Goal: Information Seeking & Learning: Learn about a topic

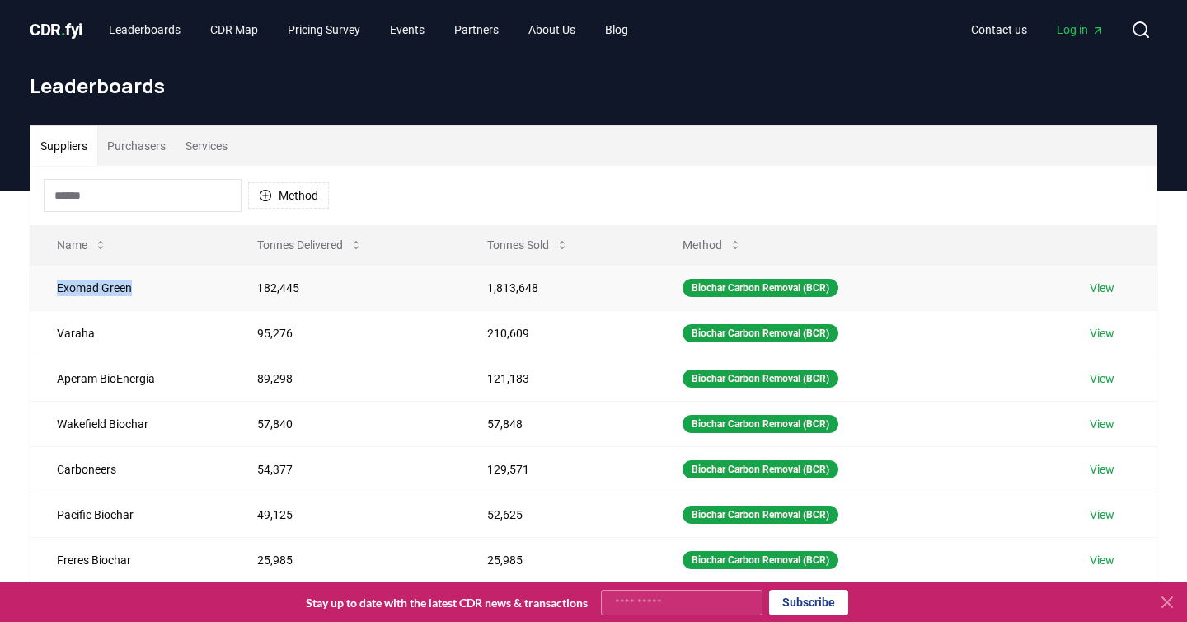
drag, startPoint x: 145, startPoint y: 289, endPoint x: 54, endPoint y: 289, distance: 90.7
click at [54, 289] on td "Exomad Green" at bounding box center [131, 287] width 200 height 45
copy td "Exomad Green"
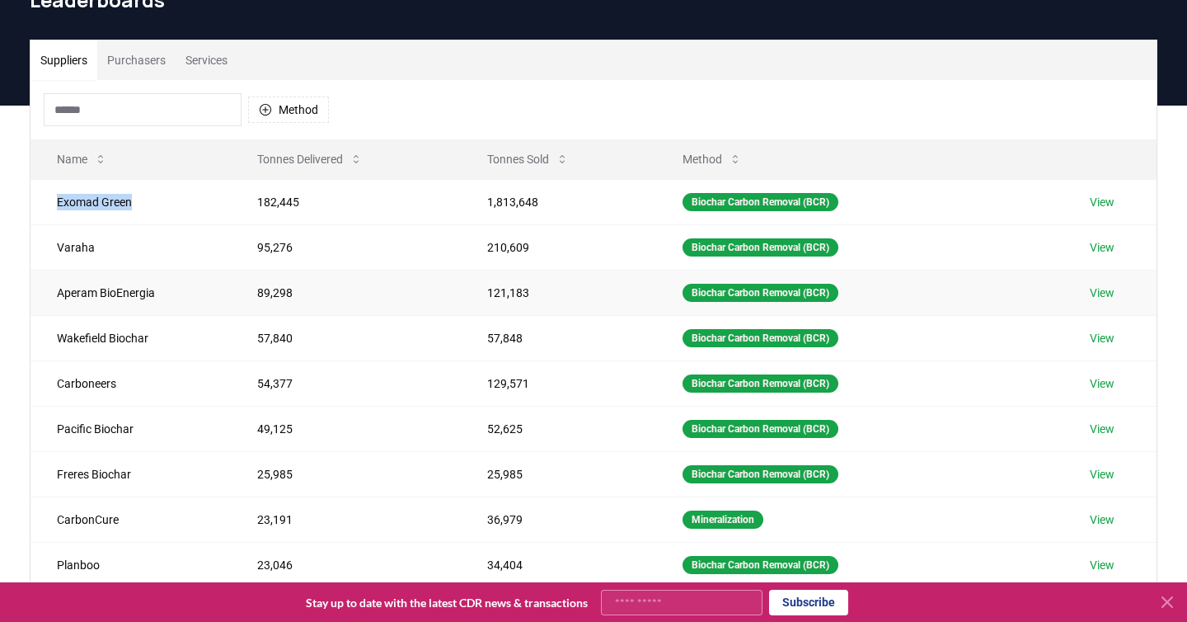
scroll to position [87, 0]
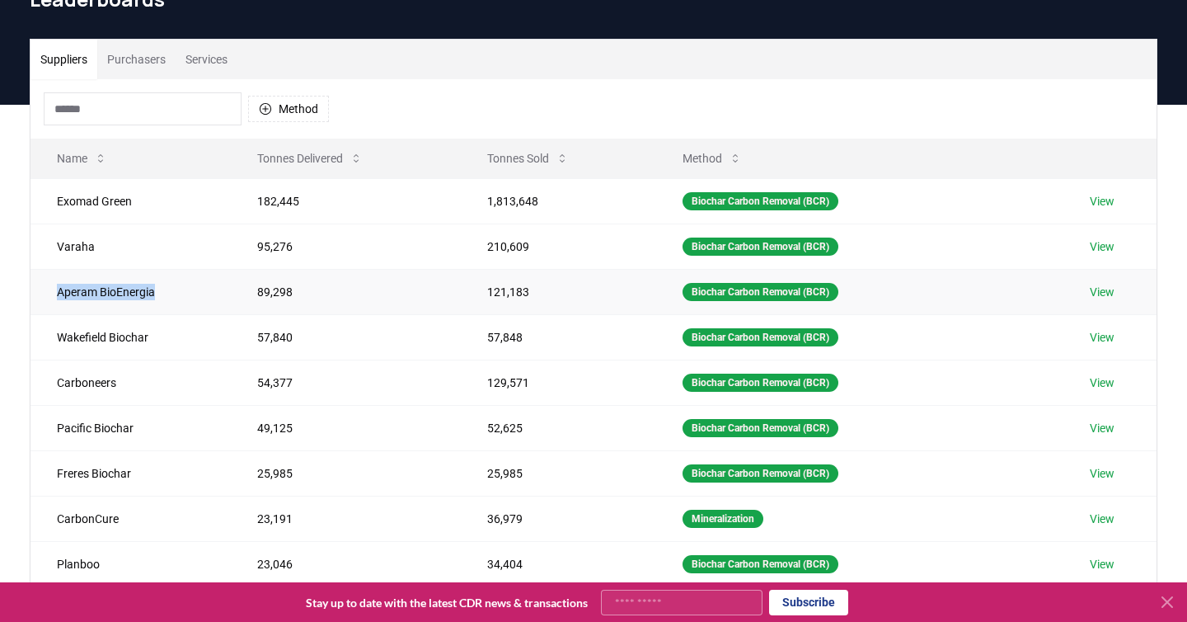
drag, startPoint x: 170, startPoint y: 289, endPoint x: 55, endPoint y: 292, distance: 114.6
click at [55, 292] on td "Aperam BioEnergia" at bounding box center [131, 291] width 200 height 45
copy td "Aperam BioEnergia"
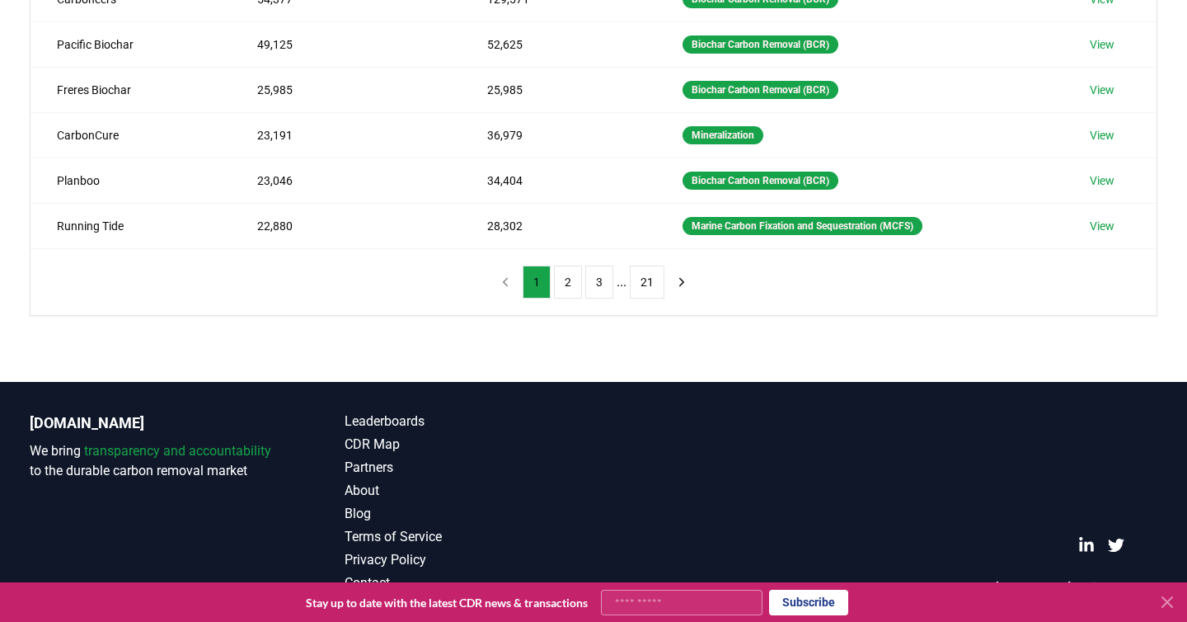
scroll to position [0, 0]
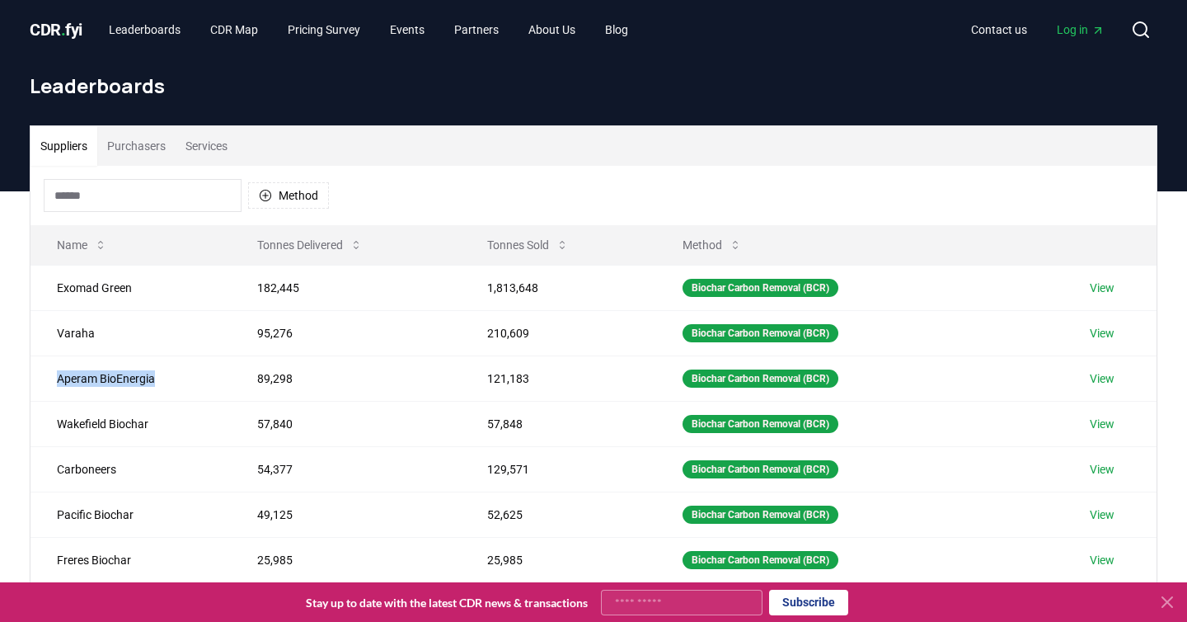
click at [1076, 32] on span "Log in" at bounding box center [1081, 29] width 48 height 16
click at [468, 383] on td "121,183" at bounding box center [558, 377] width 195 height 45
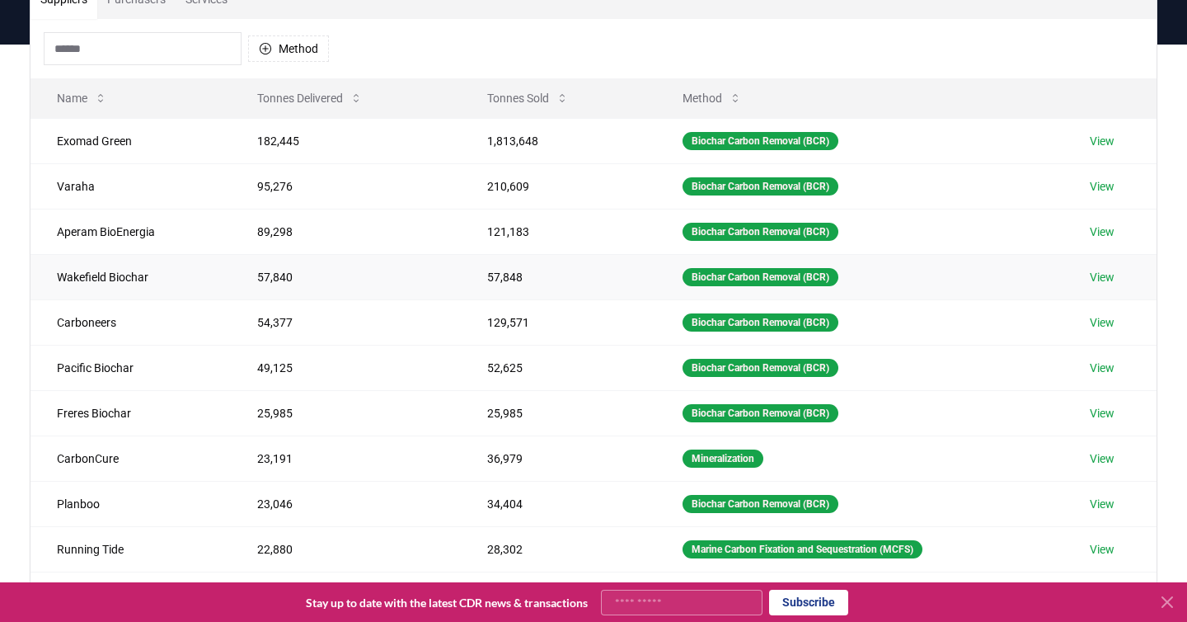
scroll to position [141, 0]
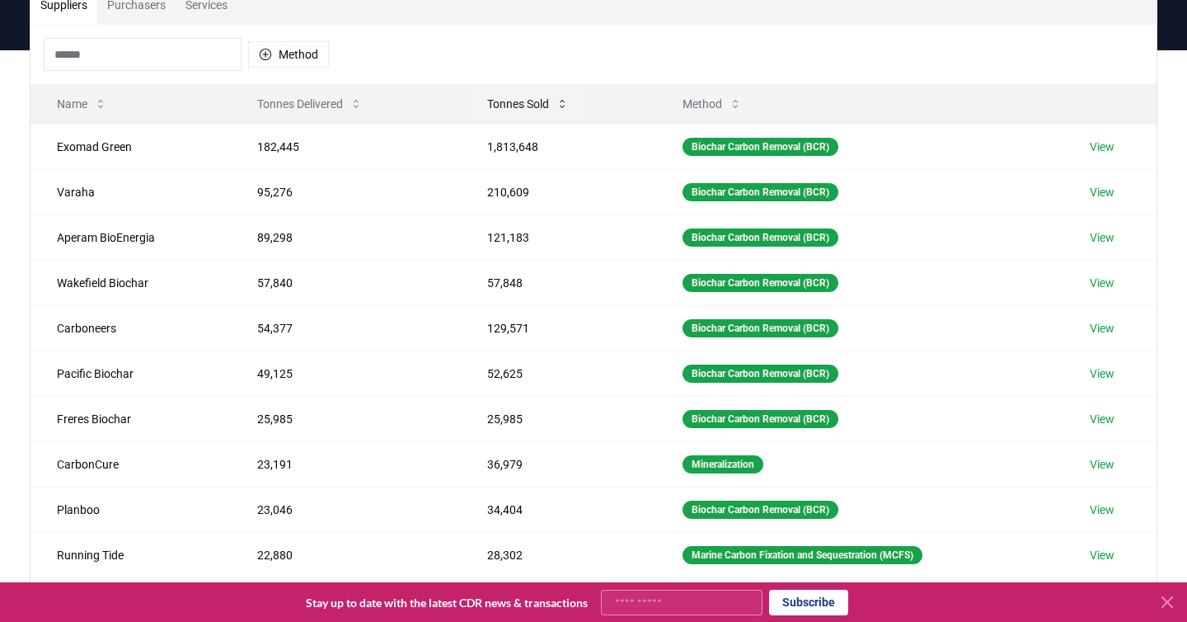
click at [535, 110] on button "Tonnes Sold" at bounding box center [528, 103] width 108 height 33
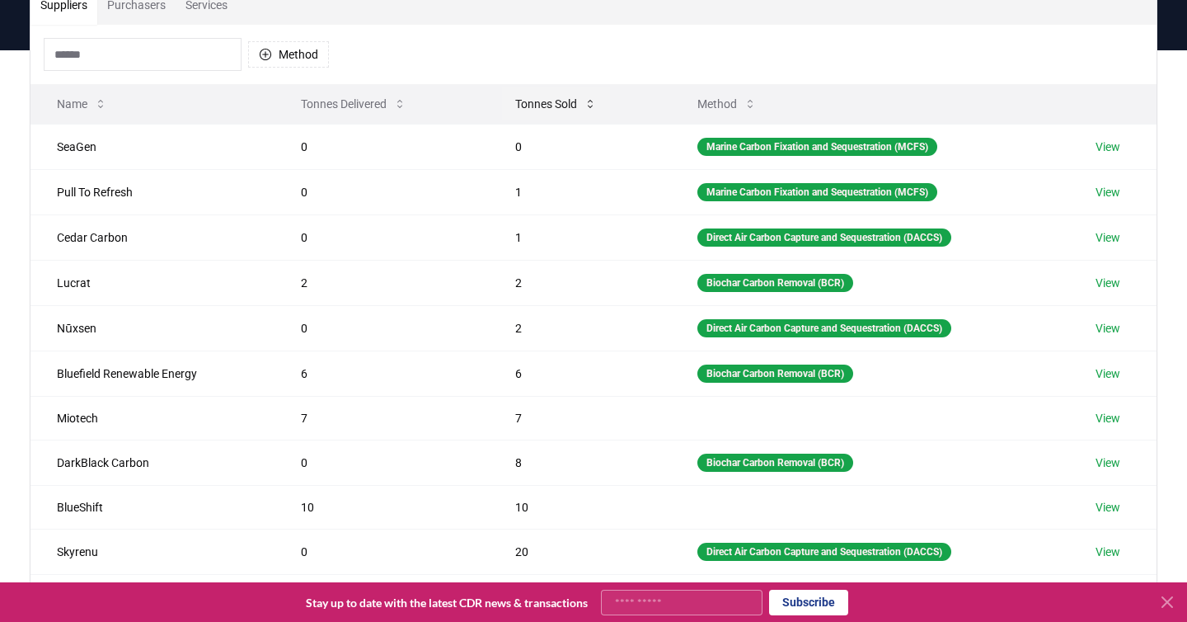
click at [535, 110] on button "Tonnes Sold" at bounding box center [556, 103] width 108 height 33
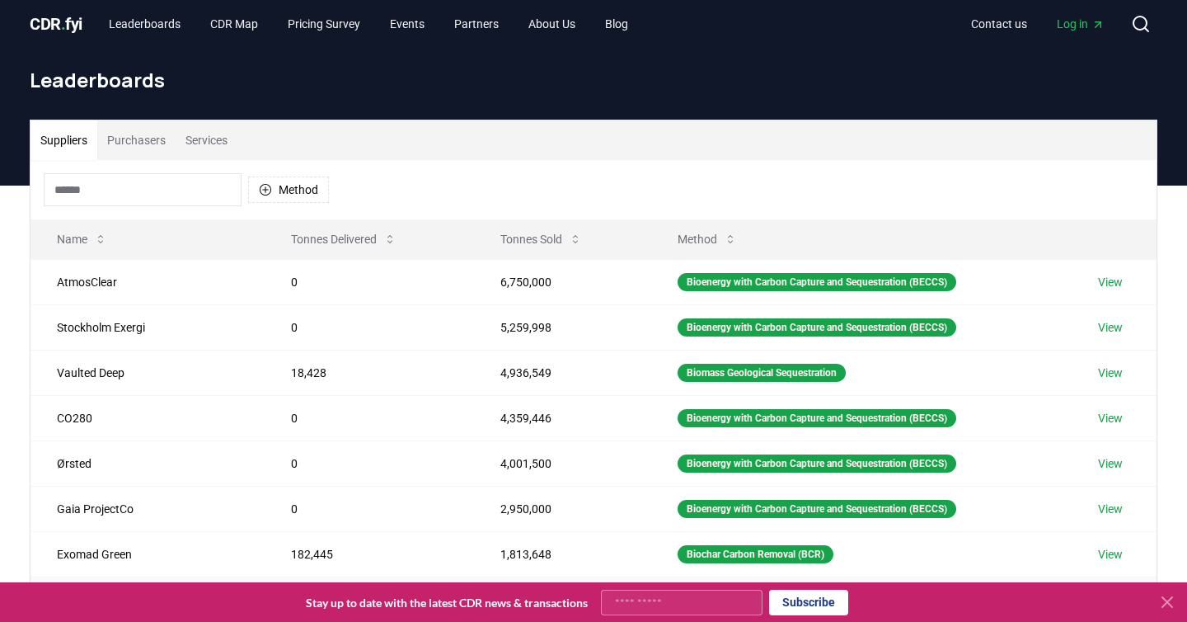
scroll to position [1, 0]
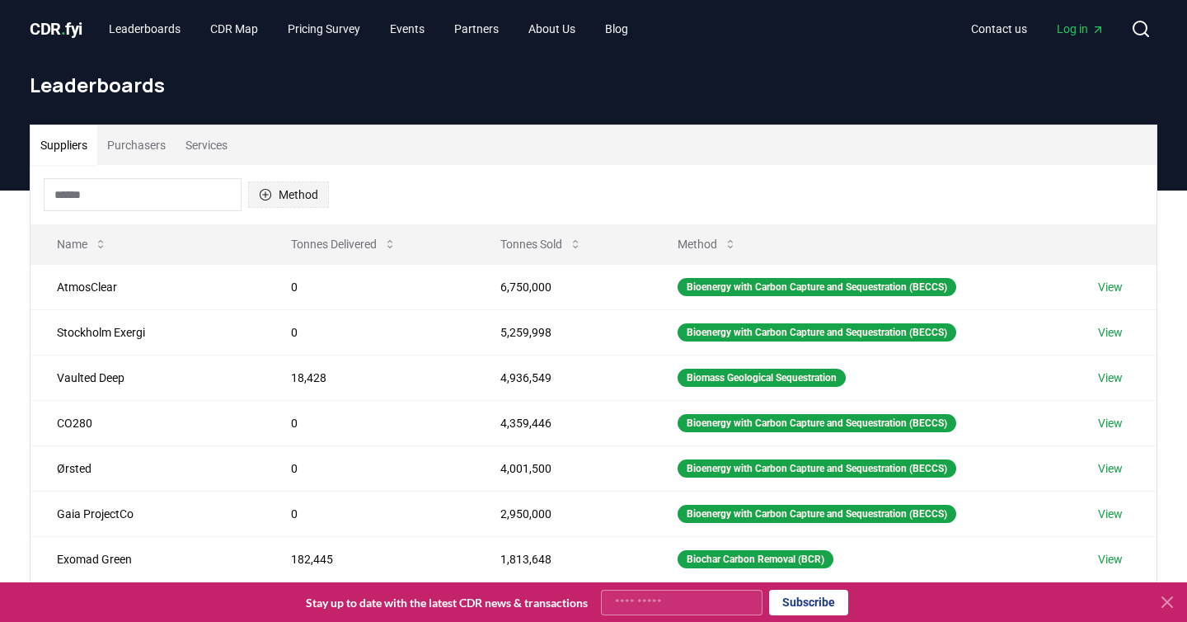
click at [284, 190] on button "Method" at bounding box center [288, 194] width 81 height 26
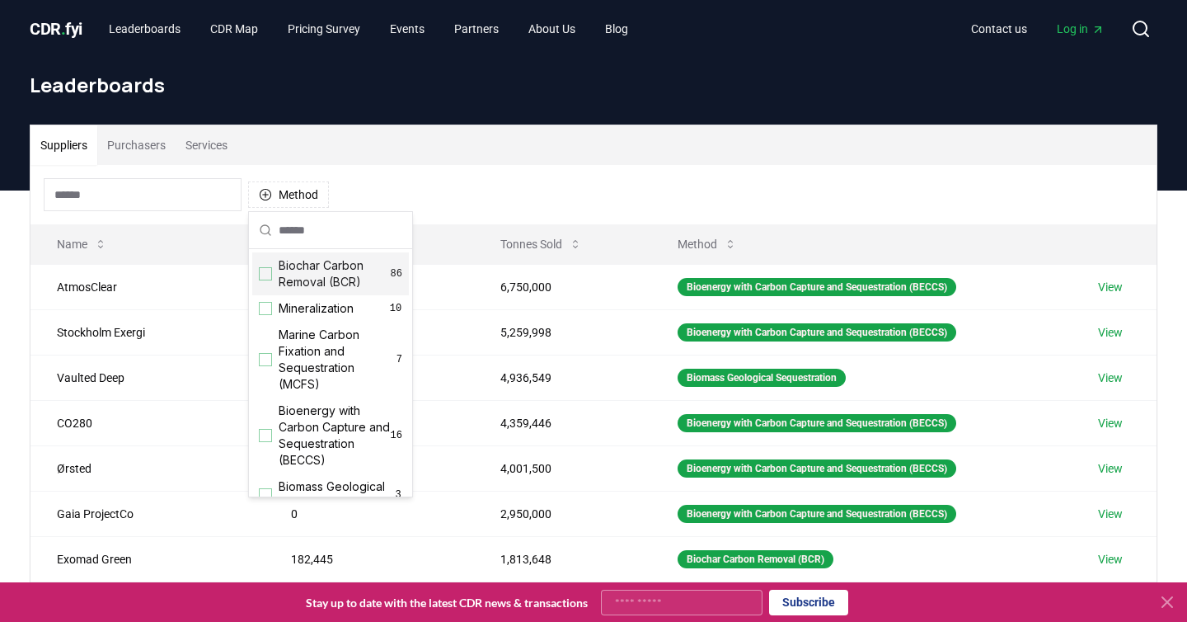
click at [269, 273] on div "Suggestions" at bounding box center [265, 273] width 13 height 13
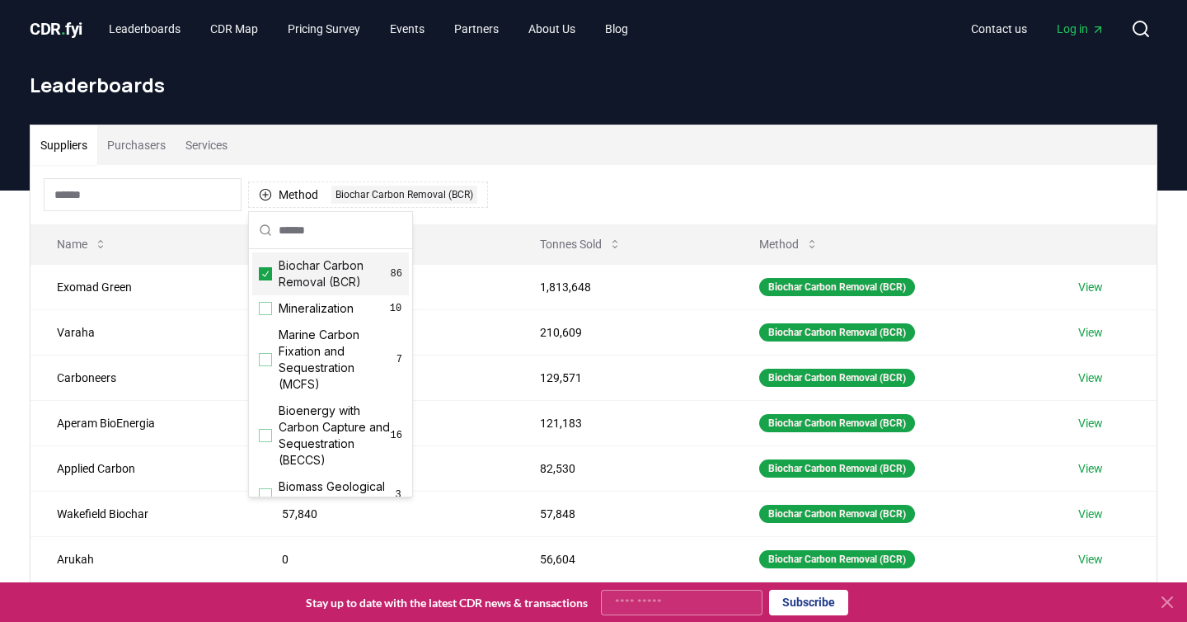
click at [585, 153] on div "Suppliers Purchasers Services" at bounding box center [594, 145] width 1126 height 40
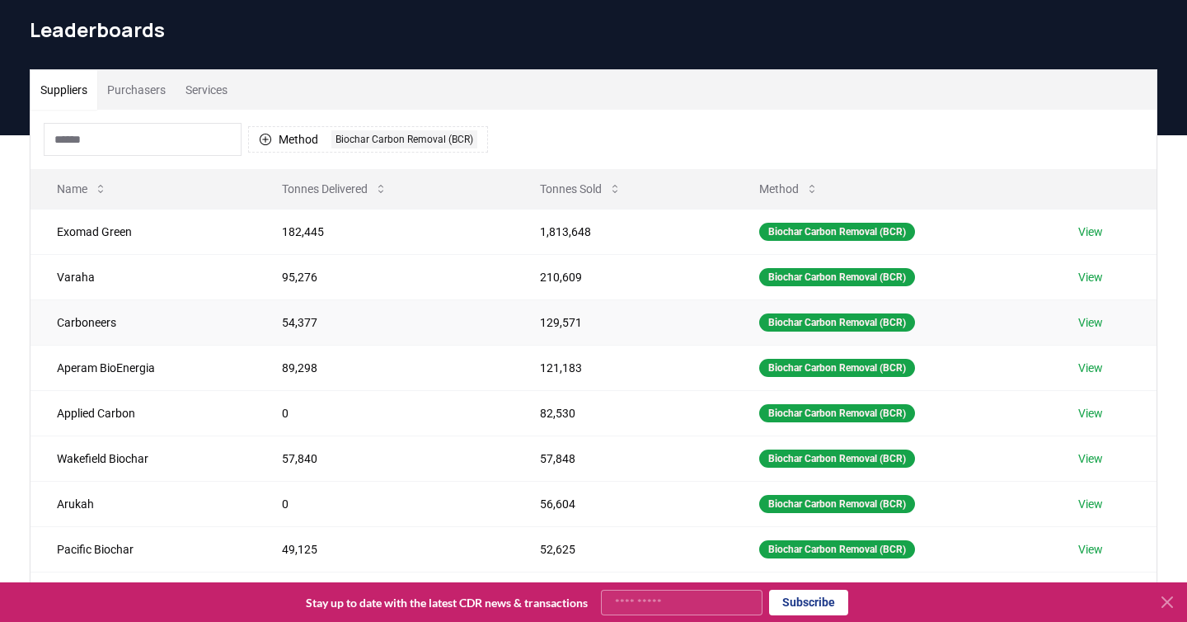
scroll to position [58, 0]
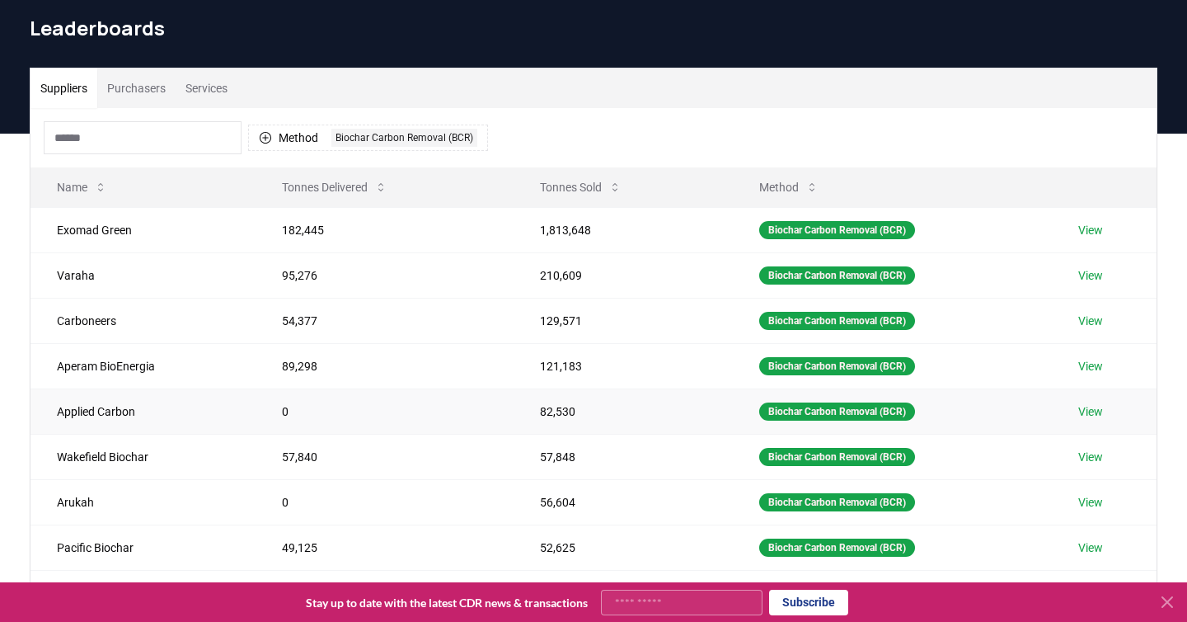
click at [1091, 412] on link "View" at bounding box center [1091, 411] width 25 height 16
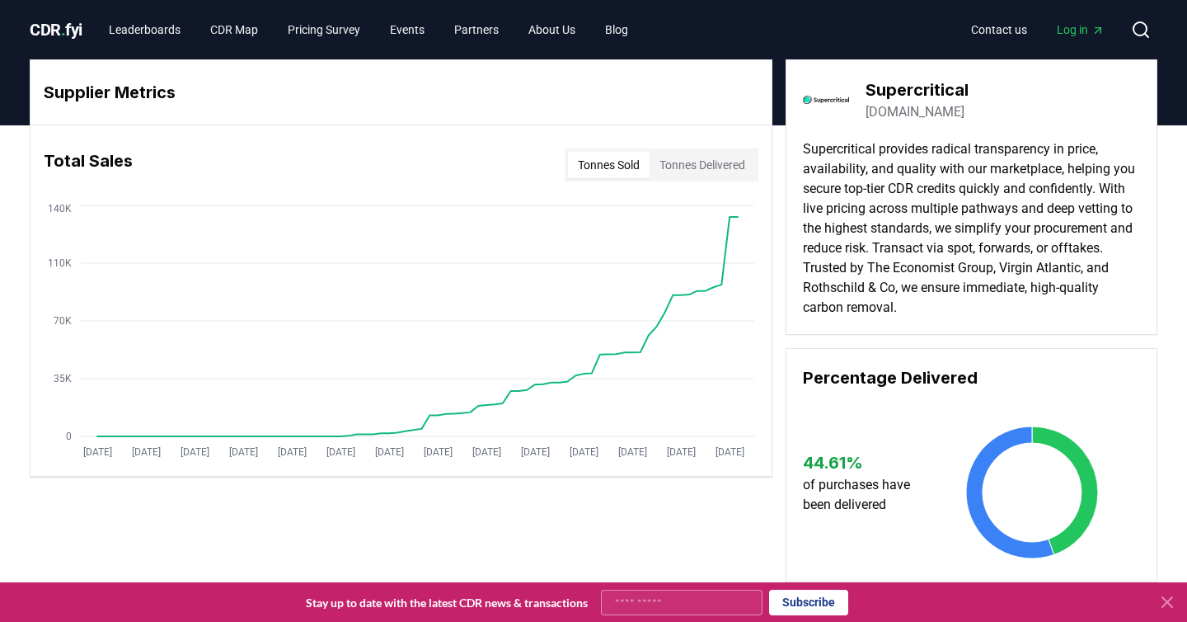
click at [888, 111] on link "gosupercritical.com" at bounding box center [915, 112] width 99 height 20
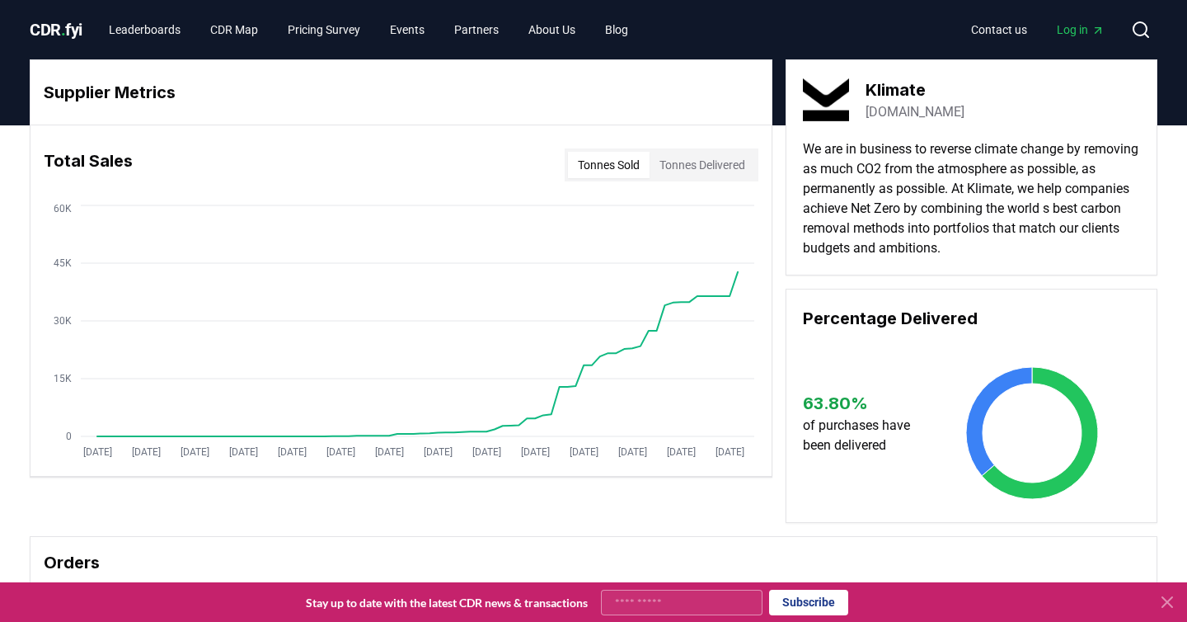
click at [900, 115] on link "[DOMAIN_NAME]" at bounding box center [915, 112] width 99 height 20
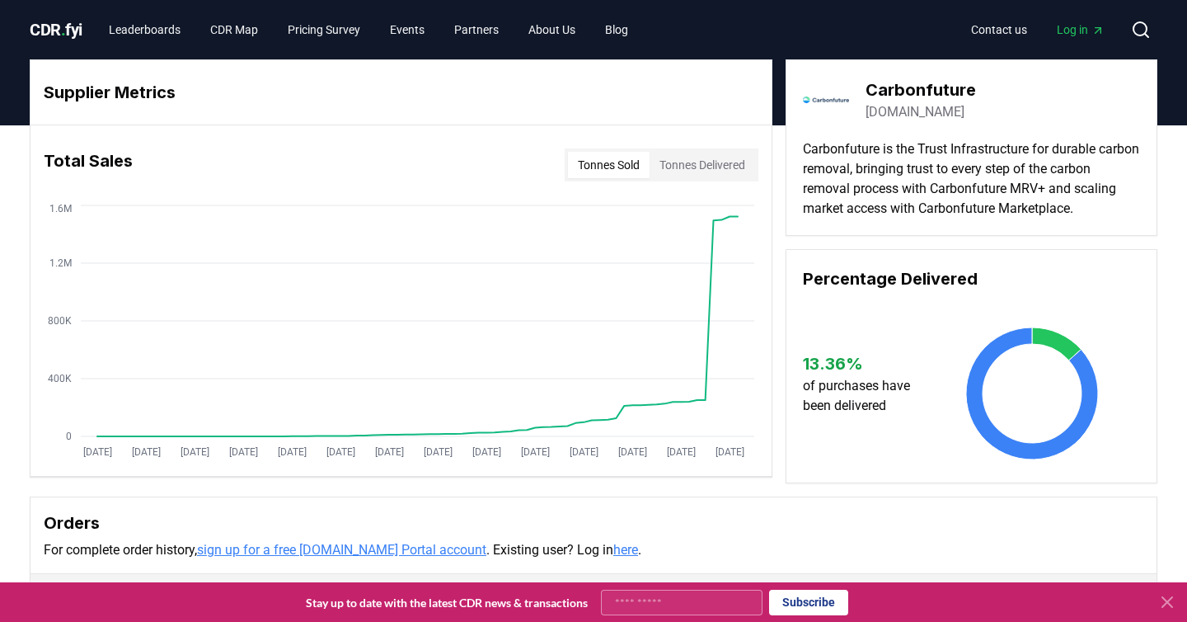
click at [928, 114] on link "carbonfuture.earth" at bounding box center [915, 112] width 99 height 20
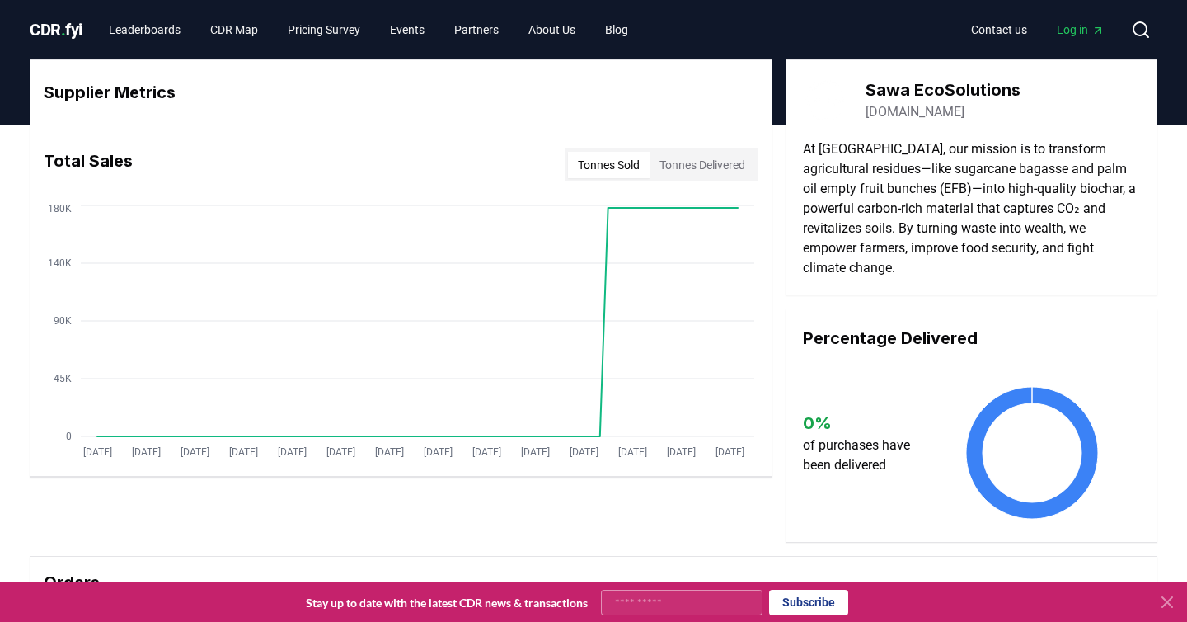
click at [904, 107] on link "[DOMAIN_NAME]" at bounding box center [915, 112] width 99 height 20
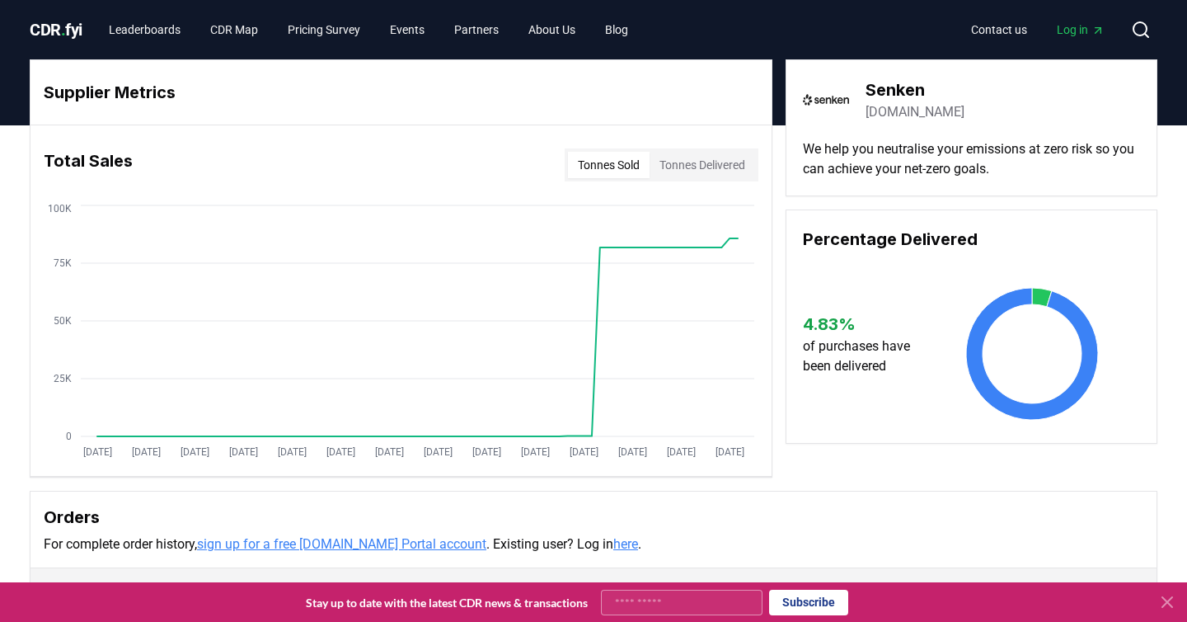
click at [899, 113] on link "senken.io" at bounding box center [915, 112] width 99 height 20
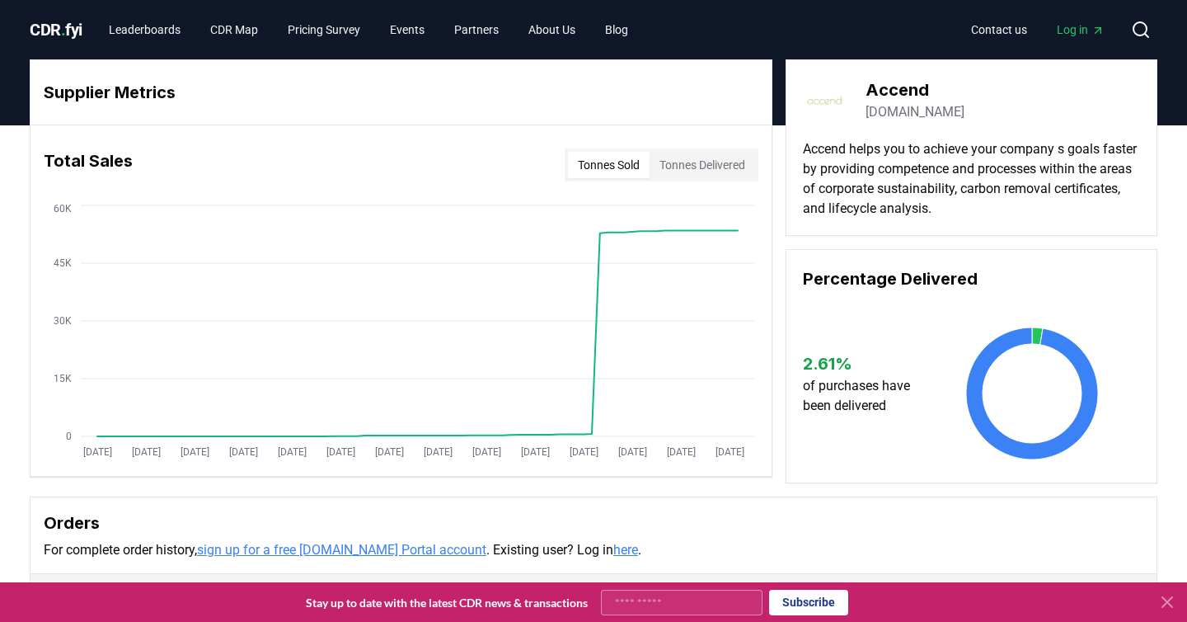
click at [895, 114] on link "accend.no" at bounding box center [915, 112] width 99 height 20
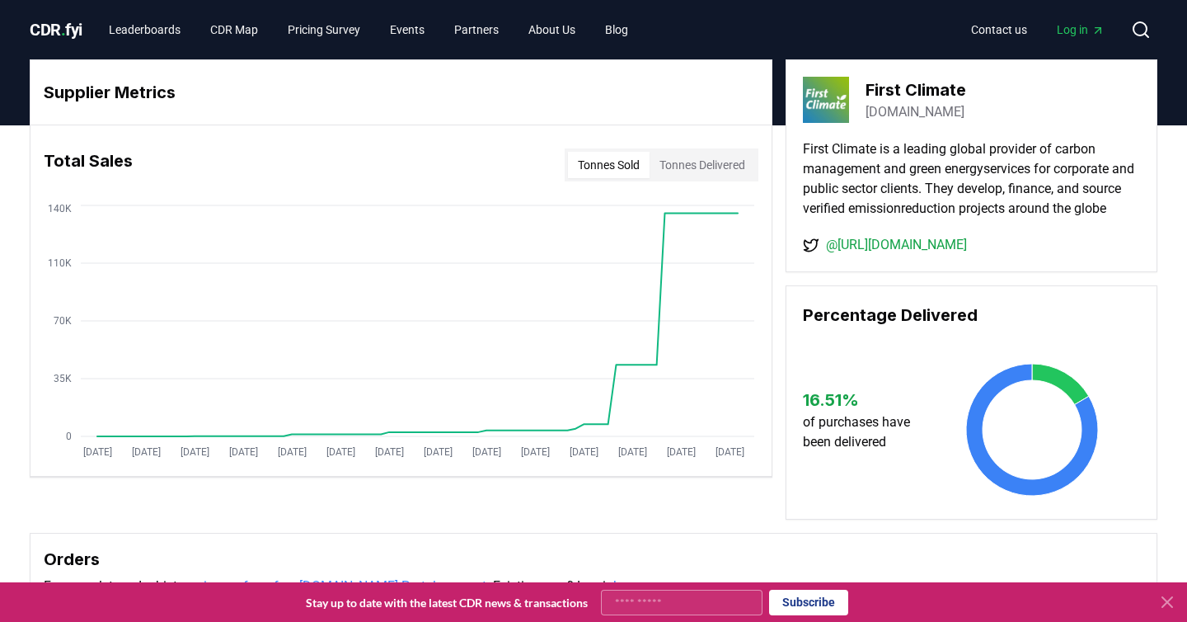
click at [905, 115] on link "firstclimate.com" at bounding box center [915, 112] width 99 height 20
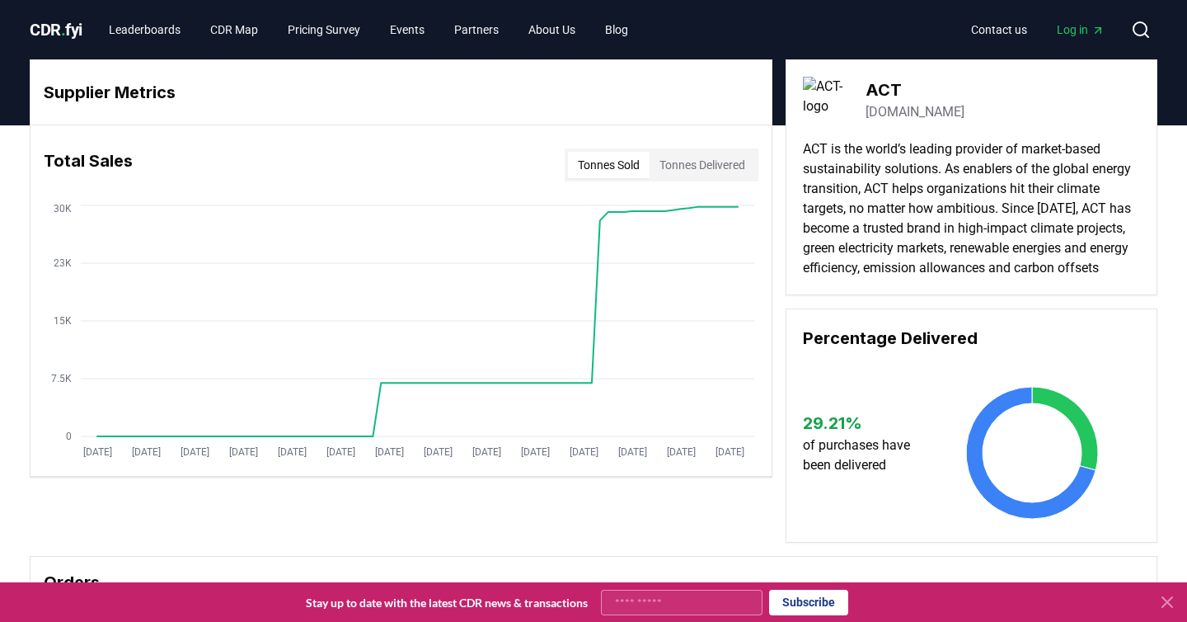
click at [909, 116] on link "[DOMAIN_NAME]" at bounding box center [915, 112] width 99 height 20
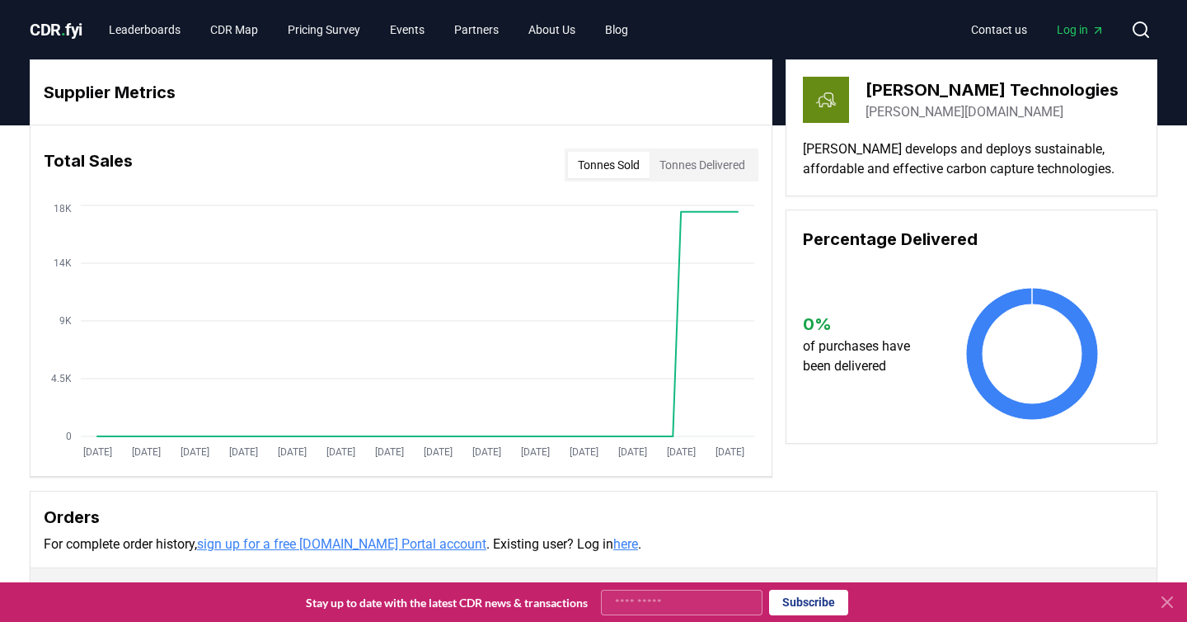
click at [905, 112] on link "nellie.tech" at bounding box center [965, 112] width 198 height 20
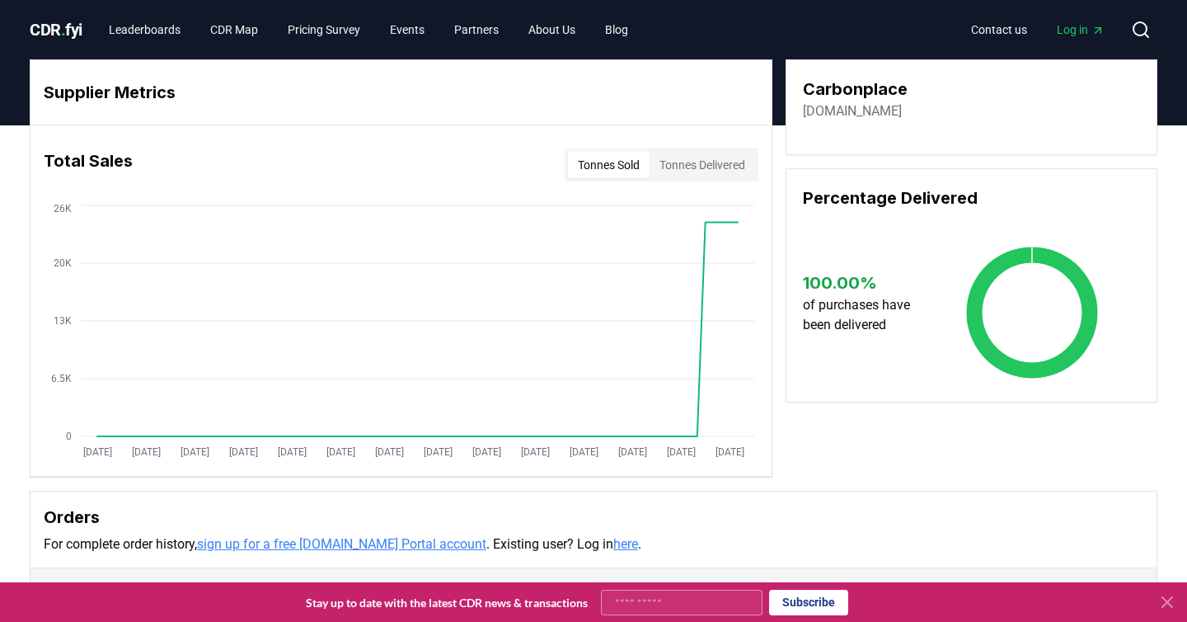
click at [849, 116] on link "carbonplace.com" at bounding box center [852, 111] width 99 height 20
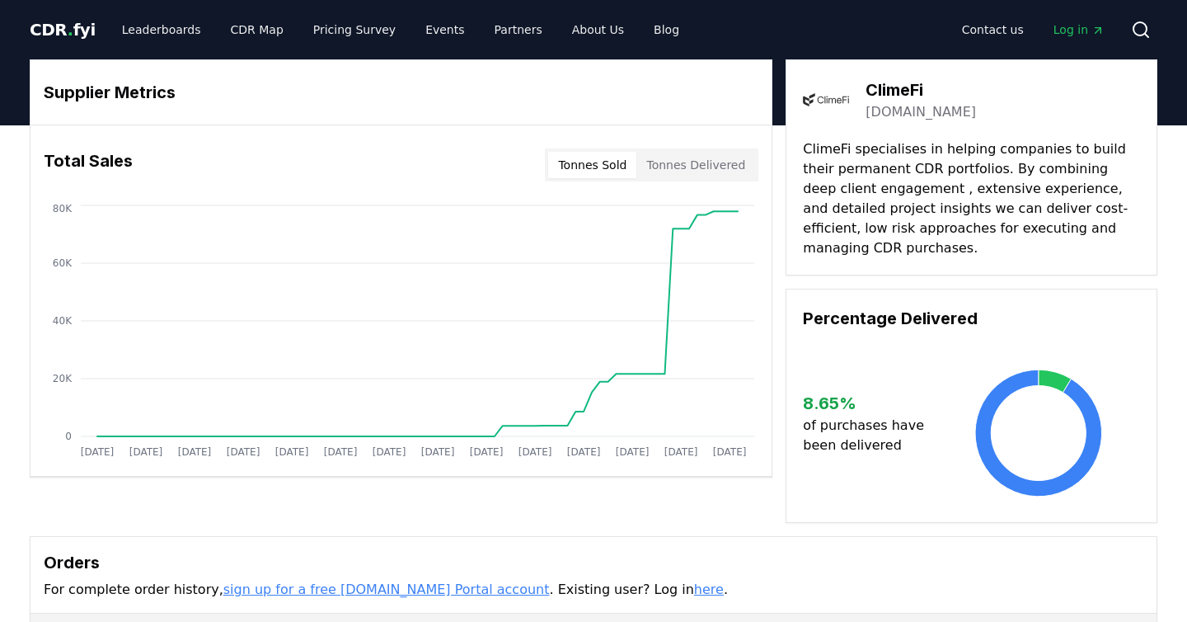
click at [898, 112] on link "[DOMAIN_NAME]" at bounding box center [921, 112] width 110 height 20
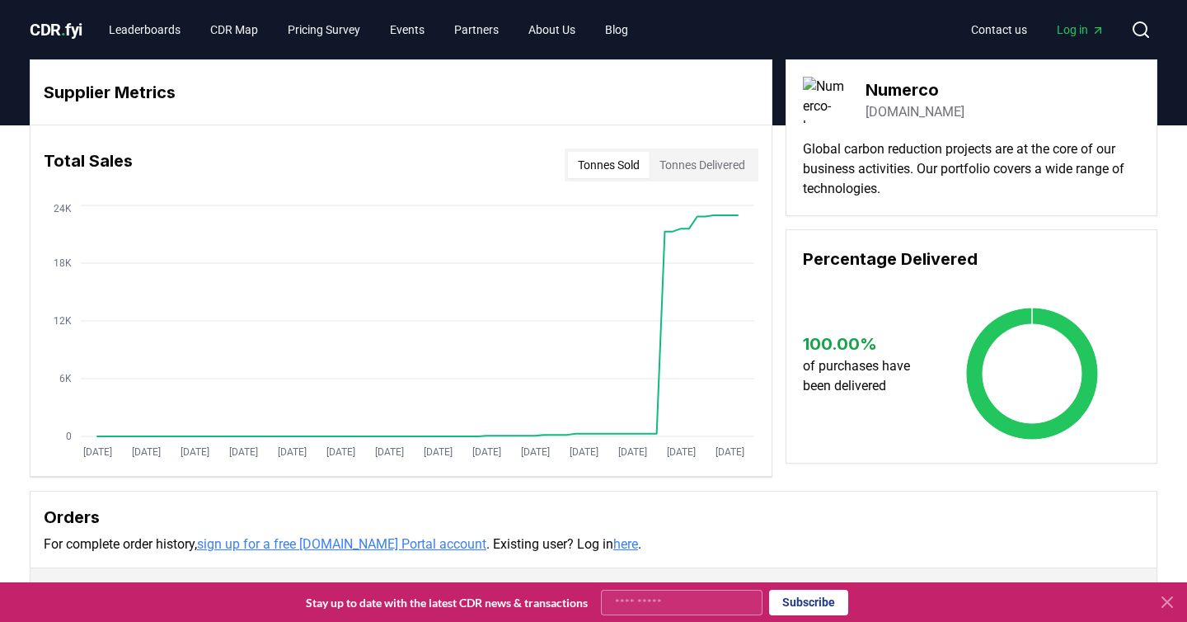
click at [914, 110] on link "numerco.com" at bounding box center [915, 112] width 99 height 20
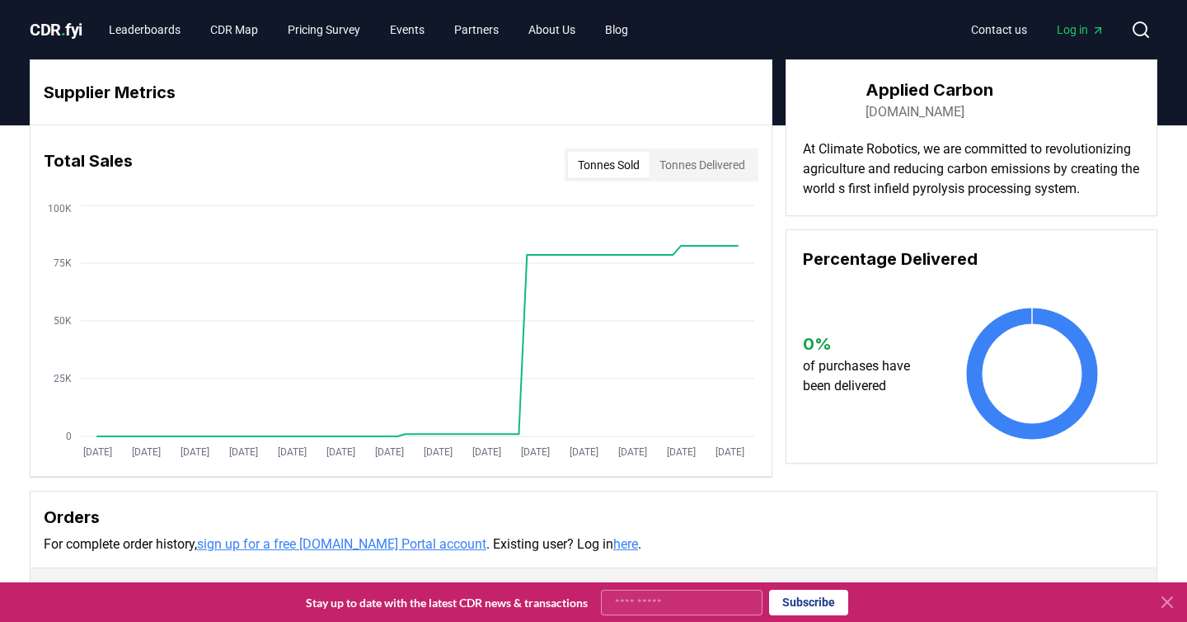
click at [924, 115] on link "[DOMAIN_NAME]" at bounding box center [915, 112] width 99 height 20
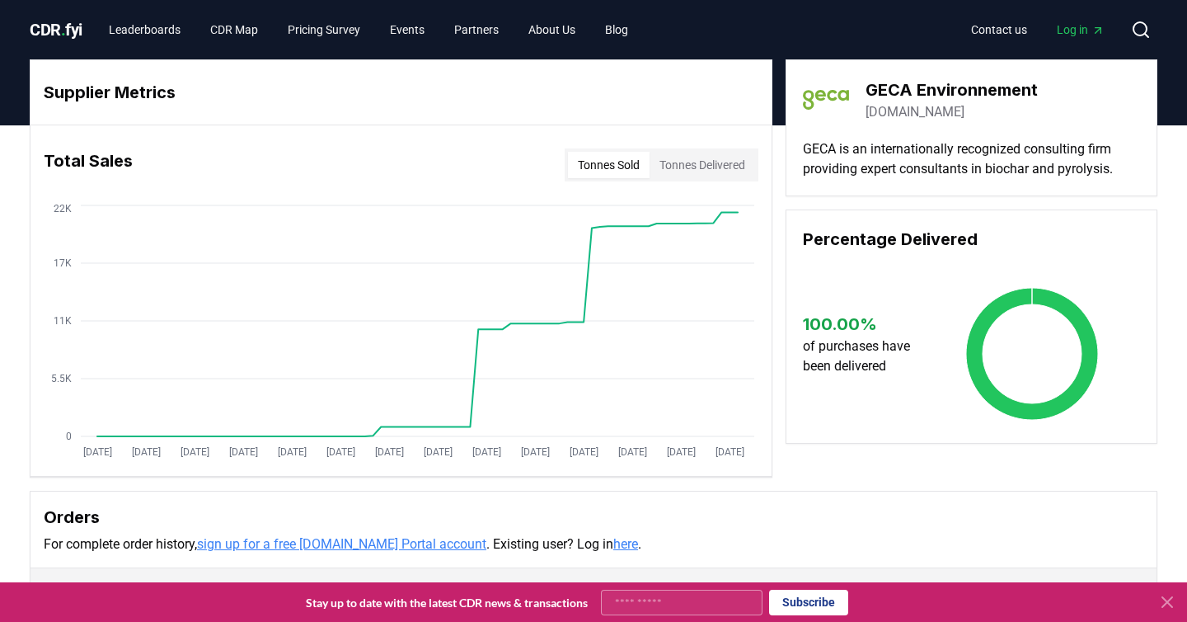
click at [916, 112] on link "[DOMAIN_NAME]" at bounding box center [915, 112] width 99 height 20
